Goal: Task Accomplishment & Management: Manage account settings

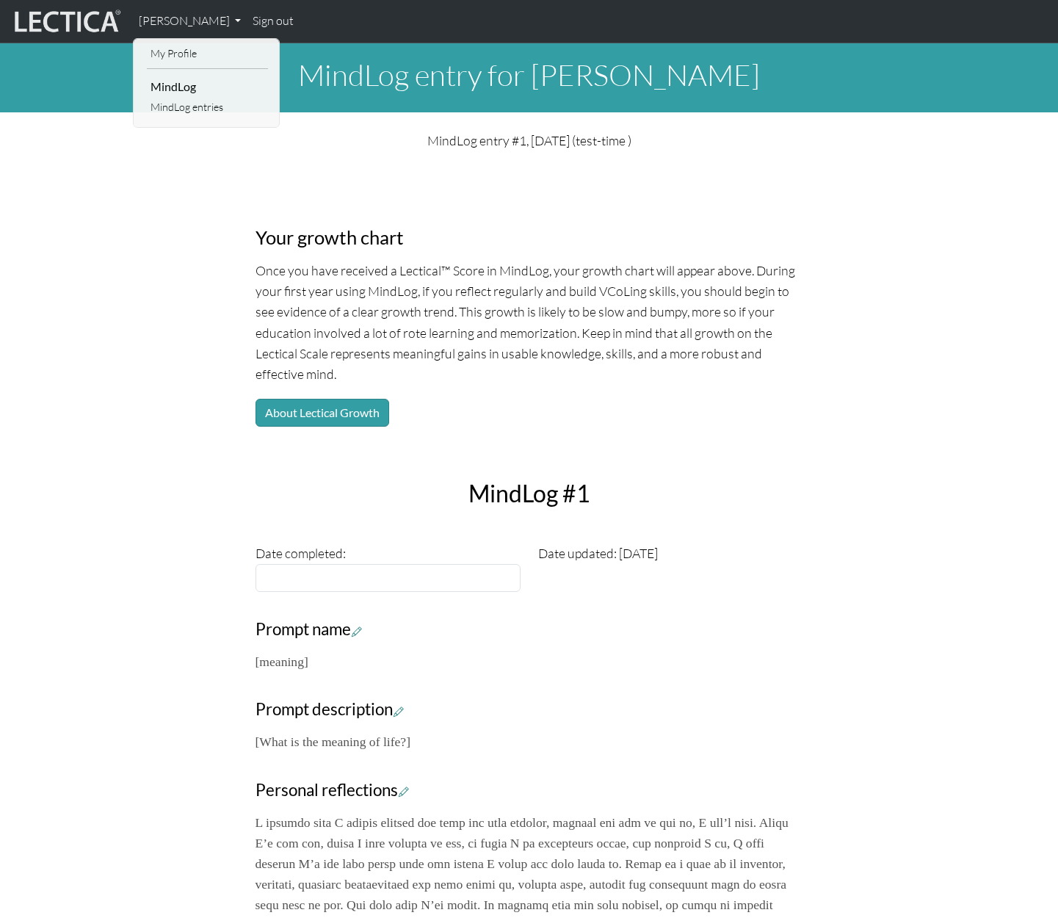
click at [286, 26] on link "Sign out" at bounding box center [273, 21] width 53 height 31
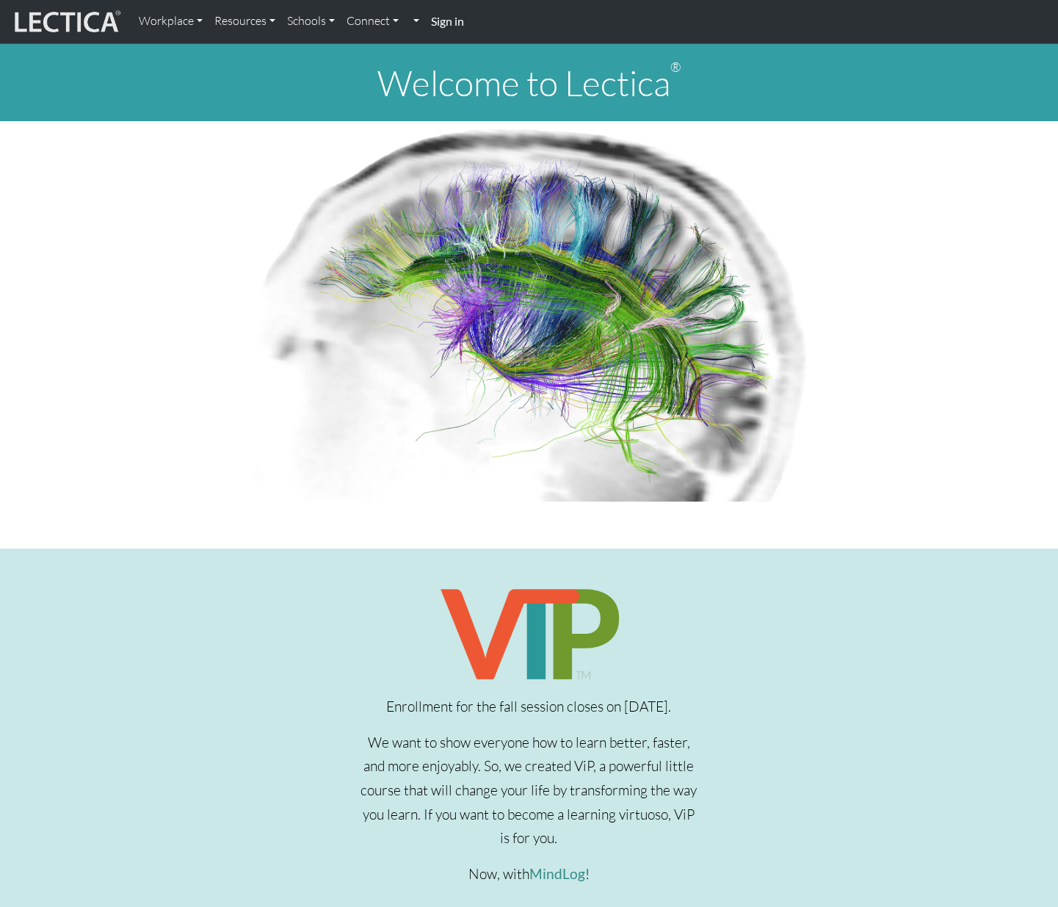
click at [443, 19] on strong "Sign in" at bounding box center [447, 21] width 33 height 14
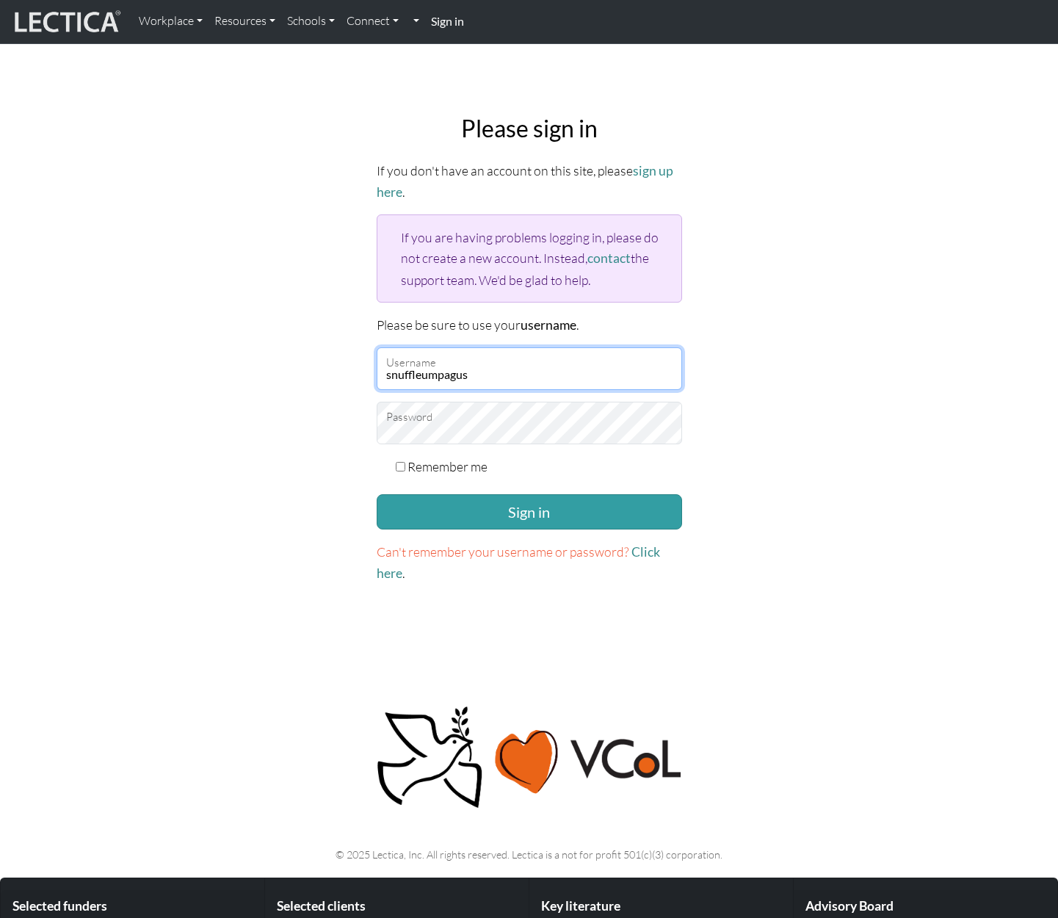
drag, startPoint x: 485, startPoint y: 374, endPoint x: 358, endPoint y: 374, distance: 127.0
click at [358, 374] on div "Please sign in If you don't have an account on this site, please sign up here .…" at bounding box center [529, 349] width 969 height 493
paste input "mindlog5thstudent"
type input "mindlog5thstudent"
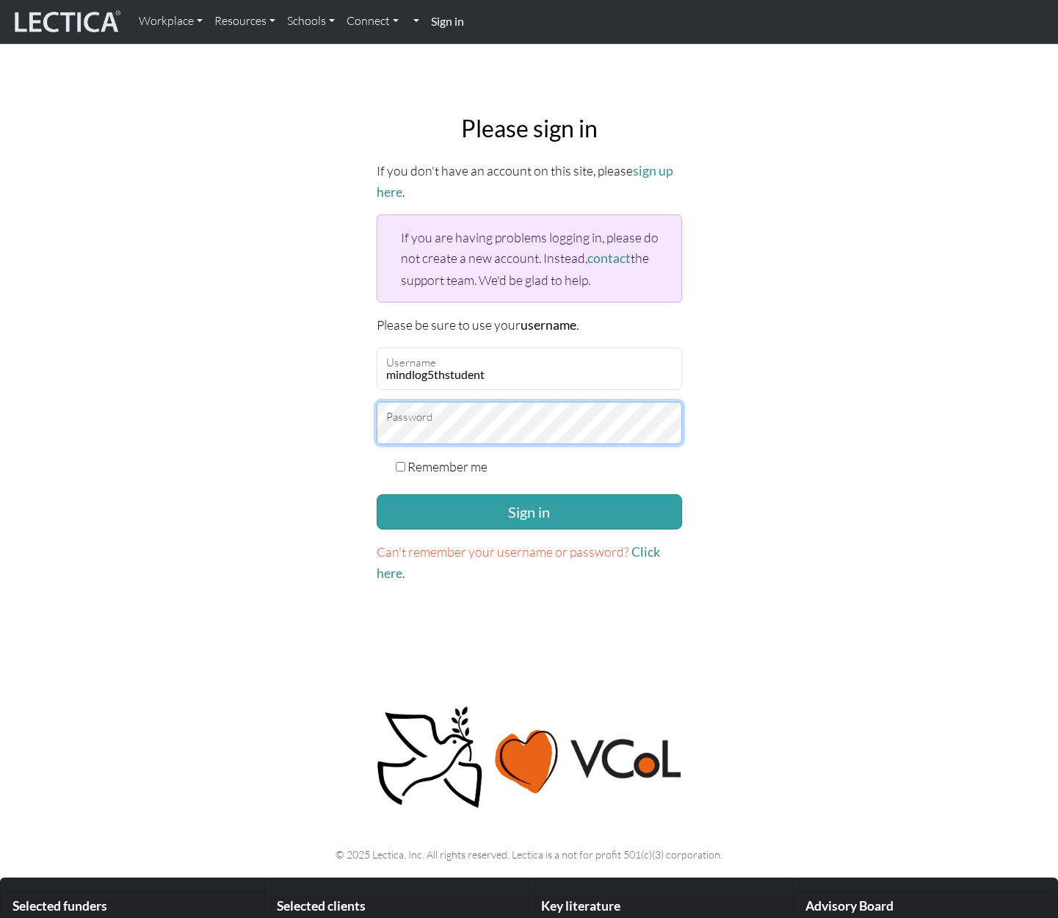
click at [358, 429] on div "Please sign in If you don't have an account on this site, please sign up here .…" at bounding box center [529, 349] width 969 height 493
click at [283, 397] on div "Please sign in If you don't have an account on this site, please sign up here .…" at bounding box center [529, 349] width 969 height 493
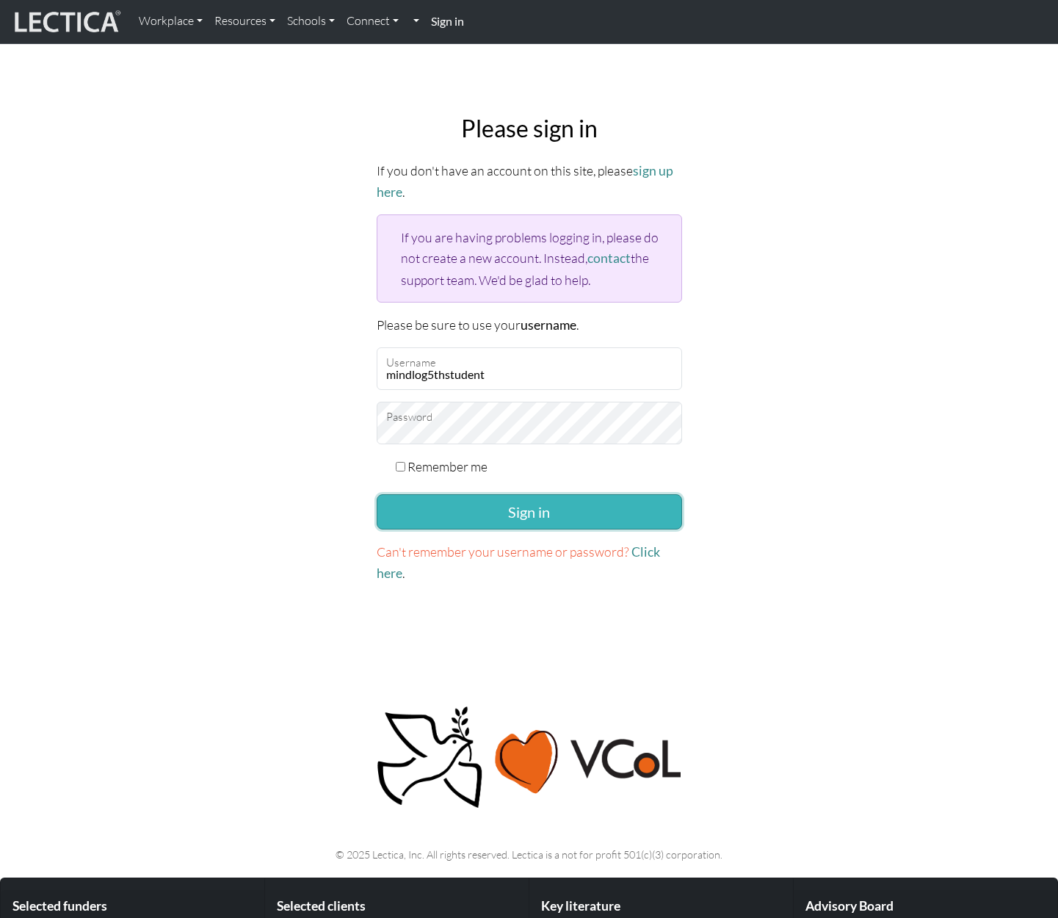
click at [526, 515] on button "Sign in" at bounding box center [529, 511] width 305 height 35
